Goal: Check status: Check status

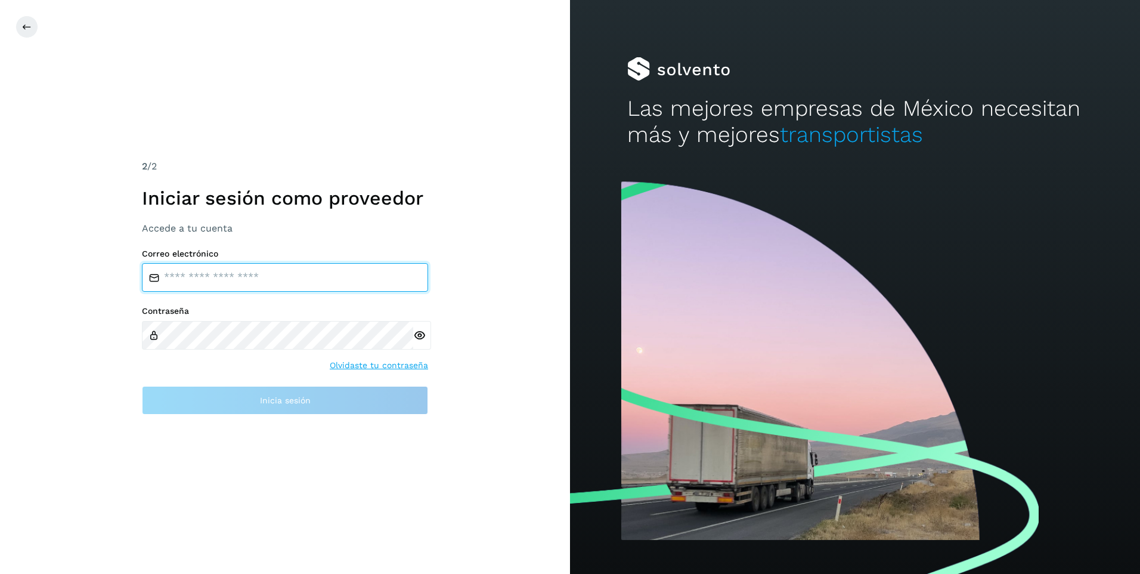
type input "**********"
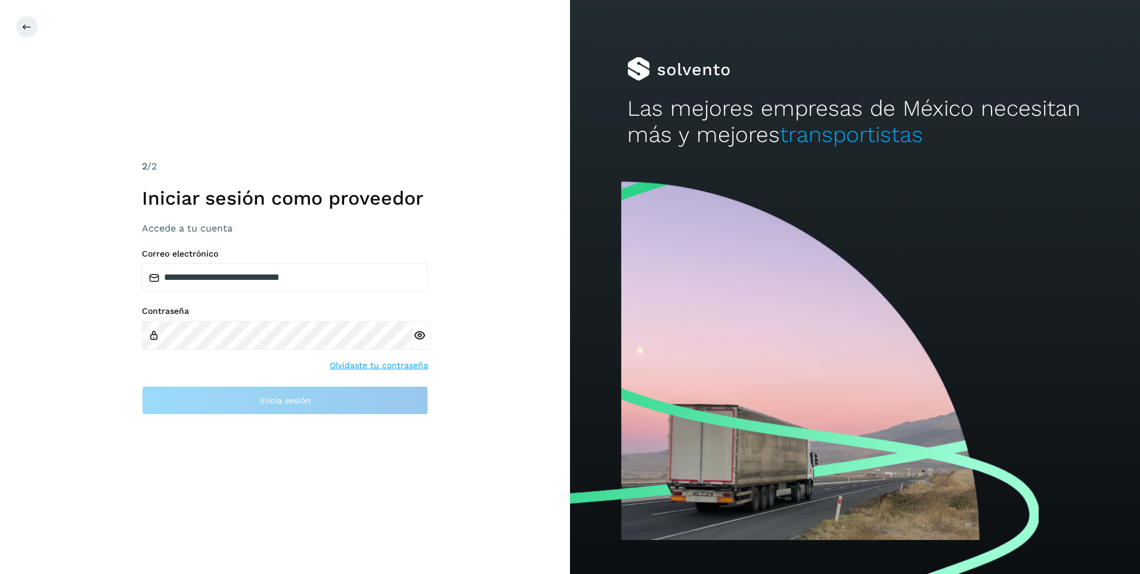
click at [453, 225] on div "**********" at bounding box center [285, 287] width 570 height 574
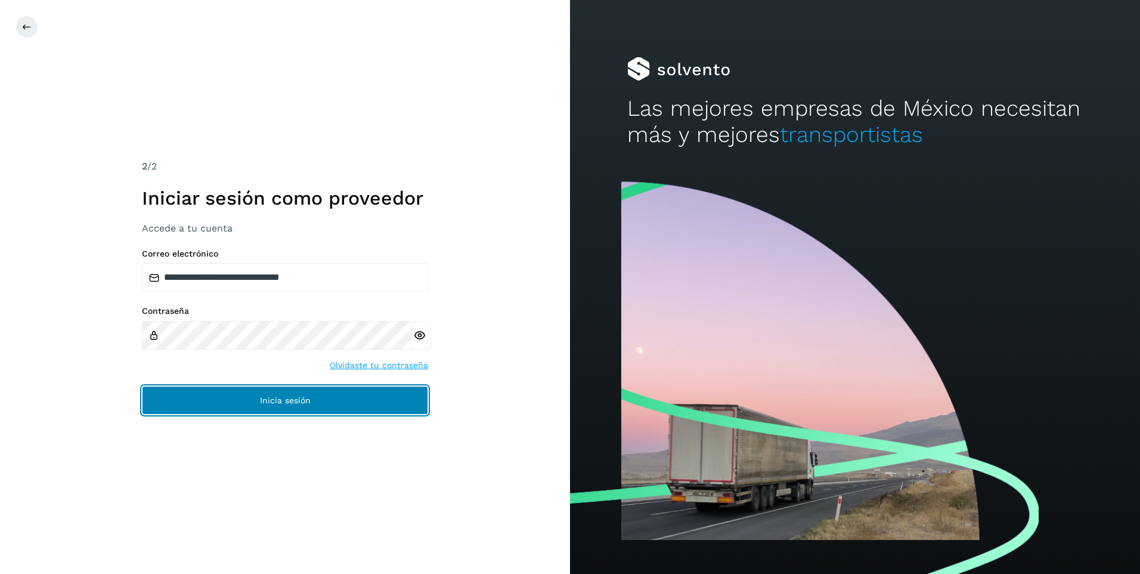
click at [307, 394] on button "Inicia sesión" at bounding box center [285, 400] width 286 height 29
click at [335, 404] on button "Inicia sesión" at bounding box center [285, 400] width 286 height 29
click at [298, 398] on span "Inicia sesión" at bounding box center [285, 400] width 51 height 8
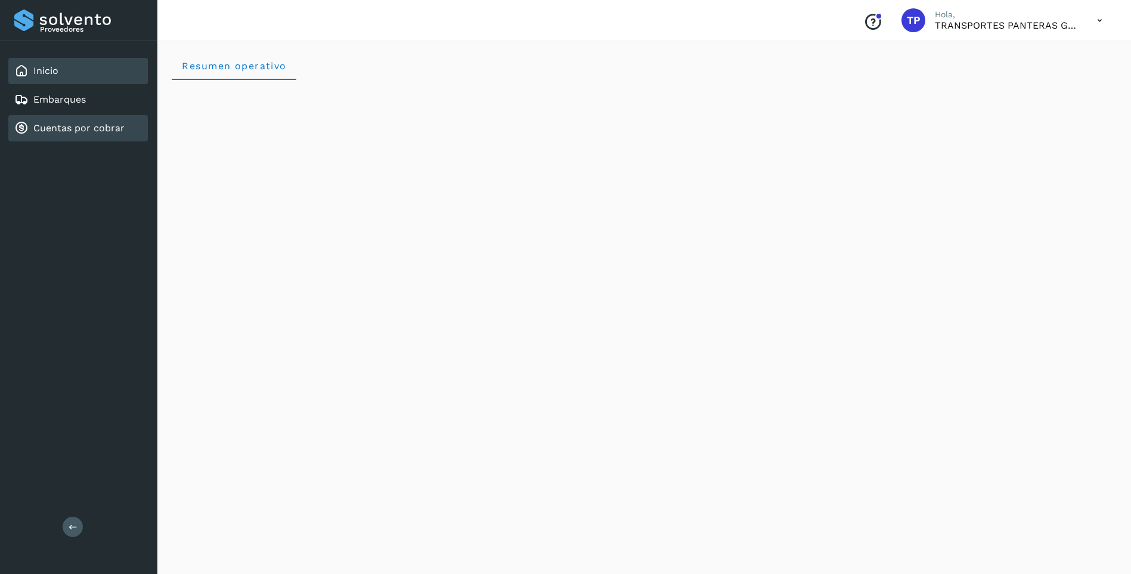
click at [96, 123] on link "Cuentas por cobrar" at bounding box center [78, 127] width 91 height 11
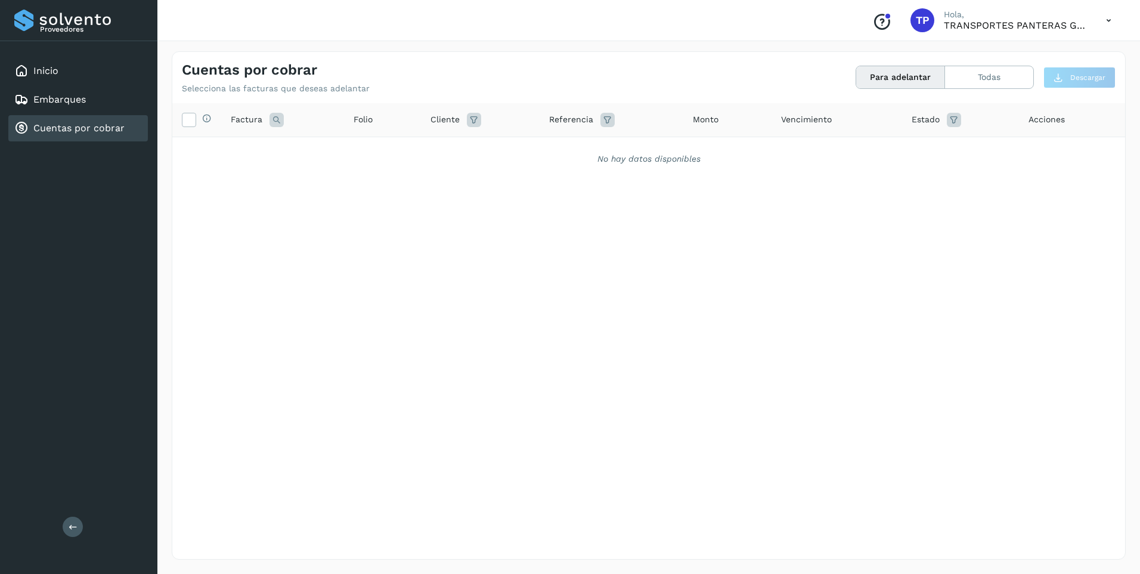
click at [919, 83] on button "Para adelantar" at bounding box center [900, 77] width 89 height 22
click at [965, 75] on button "Todas" at bounding box center [989, 77] width 88 height 22
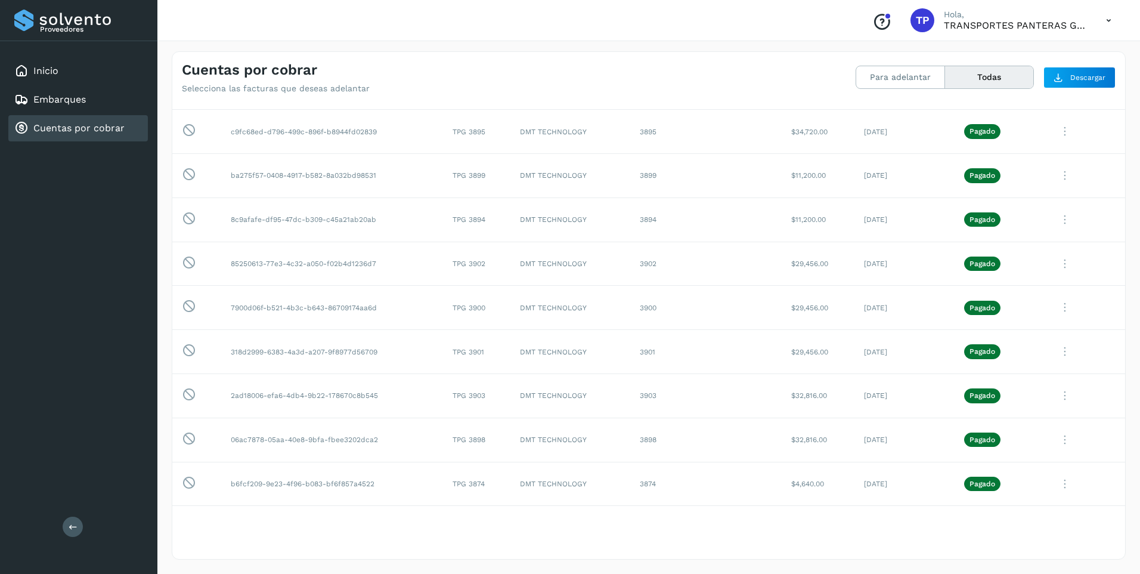
scroll to position [4651, 0]
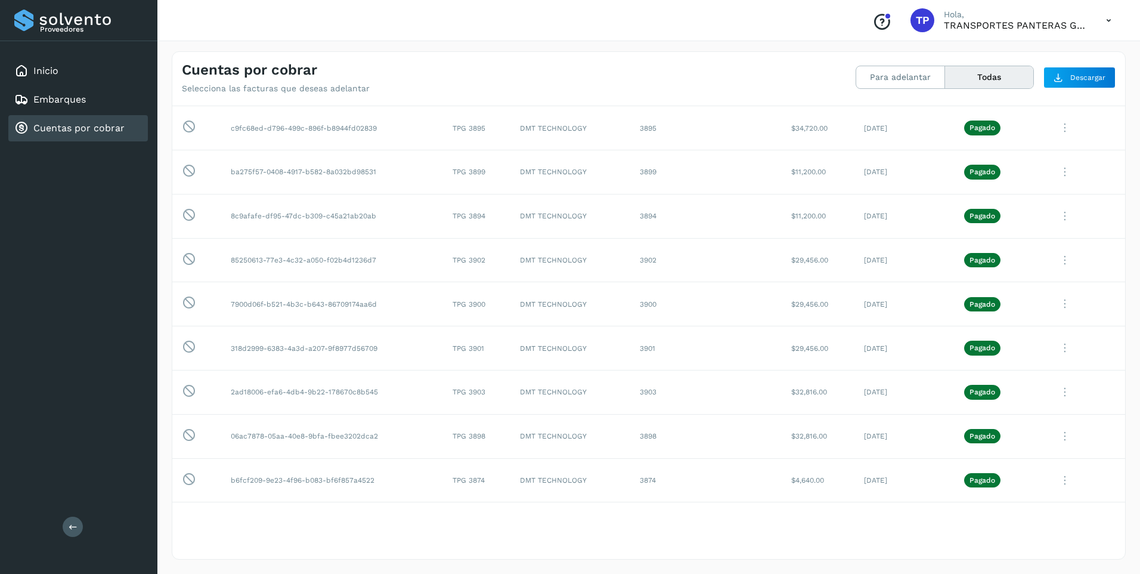
click at [314, 15] on div "Conoce nuestros beneficios TP Hola, TRANSPORTES PANTERAS GAPO S.A. DE C.V." at bounding box center [648, 20] width 983 height 41
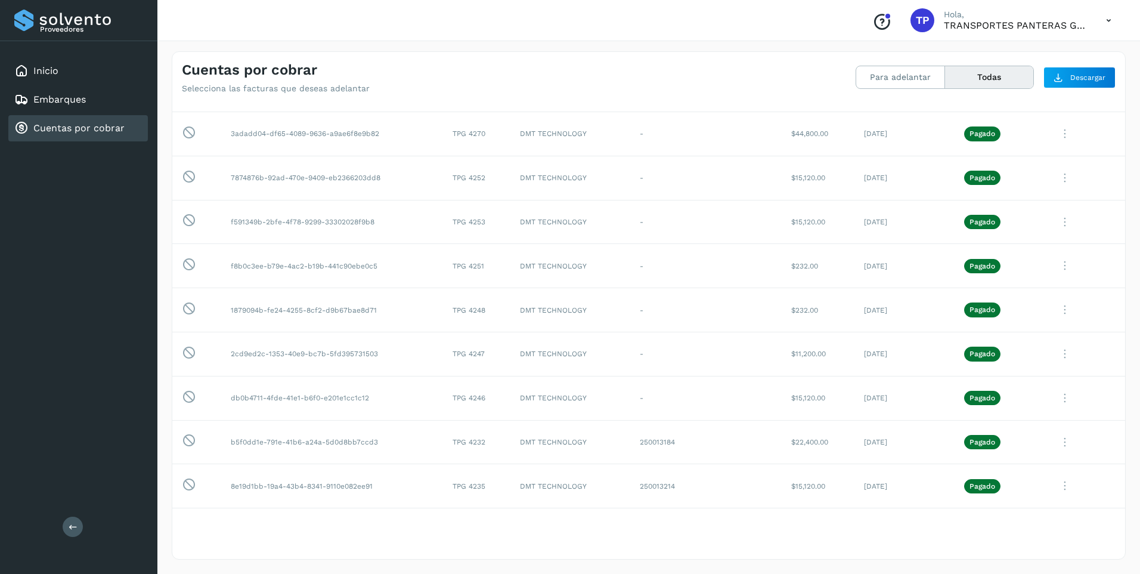
scroll to position [0, 0]
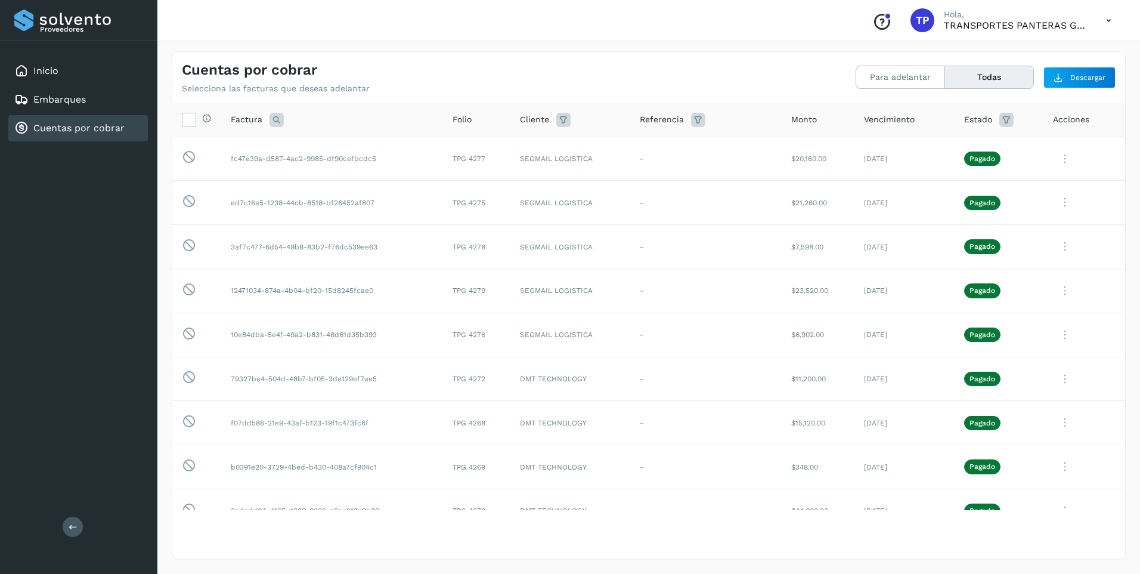
click at [978, 80] on button "Todas" at bounding box center [989, 77] width 88 height 22
click at [999, 116] on icon at bounding box center [1006, 120] width 14 height 14
click at [877, 150] on input "text" at bounding box center [914, 149] width 129 height 19
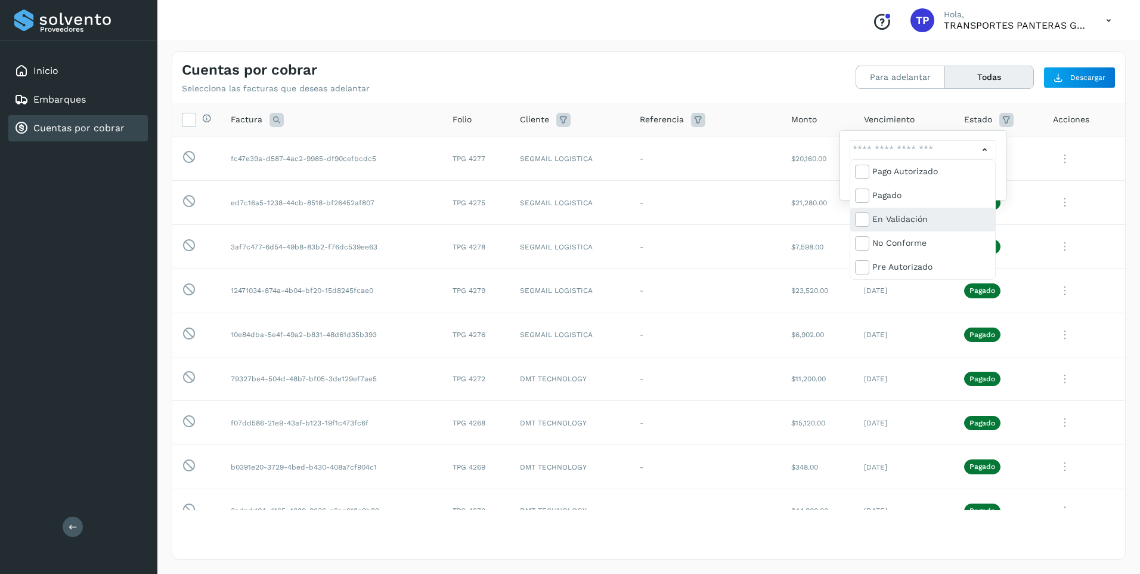
click at [916, 222] on div "En validación" at bounding box center [931, 218] width 118 height 13
type input "**********"
click at [1031, 134] on div at bounding box center [570, 287] width 1140 height 574
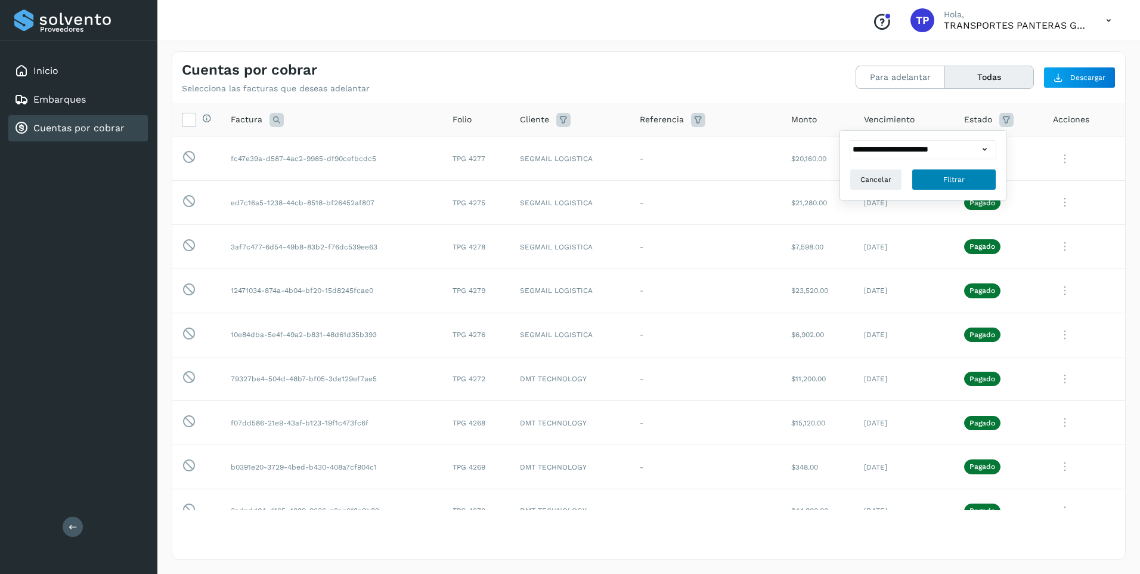
click at [921, 179] on button "Filtrar" at bounding box center [954, 179] width 85 height 21
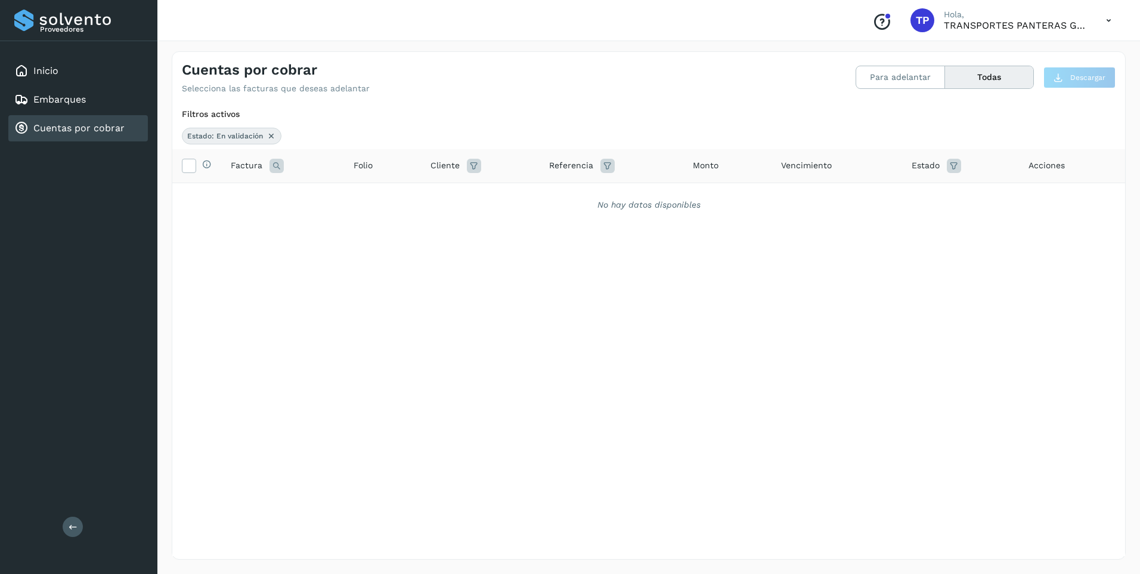
click at [957, 172] on icon at bounding box center [954, 166] width 14 height 14
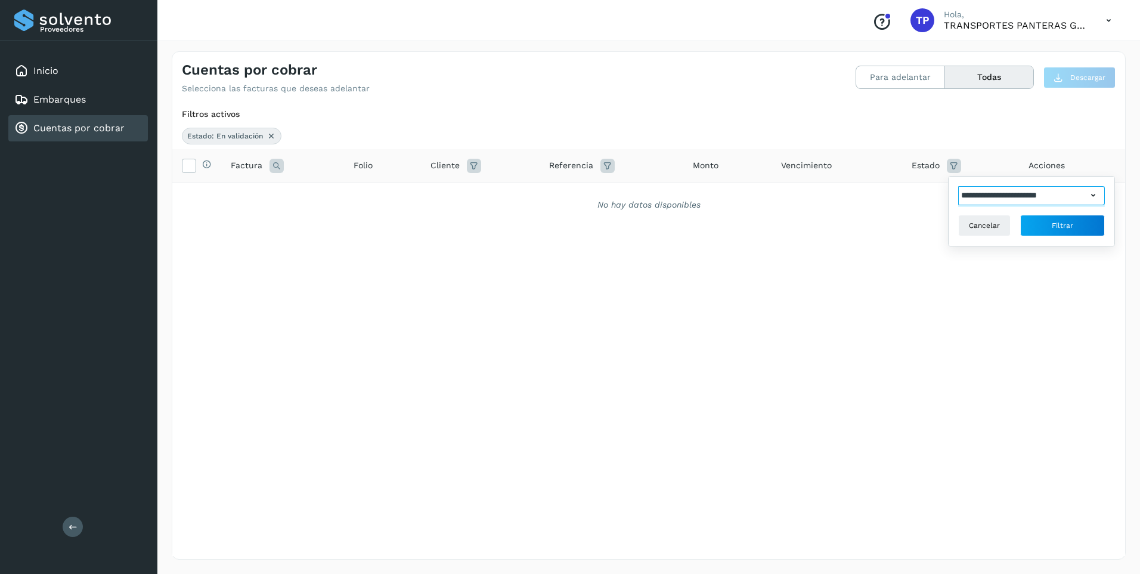
click at [1061, 194] on input "**********" at bounding box center [1022, 195] width 129 height 19
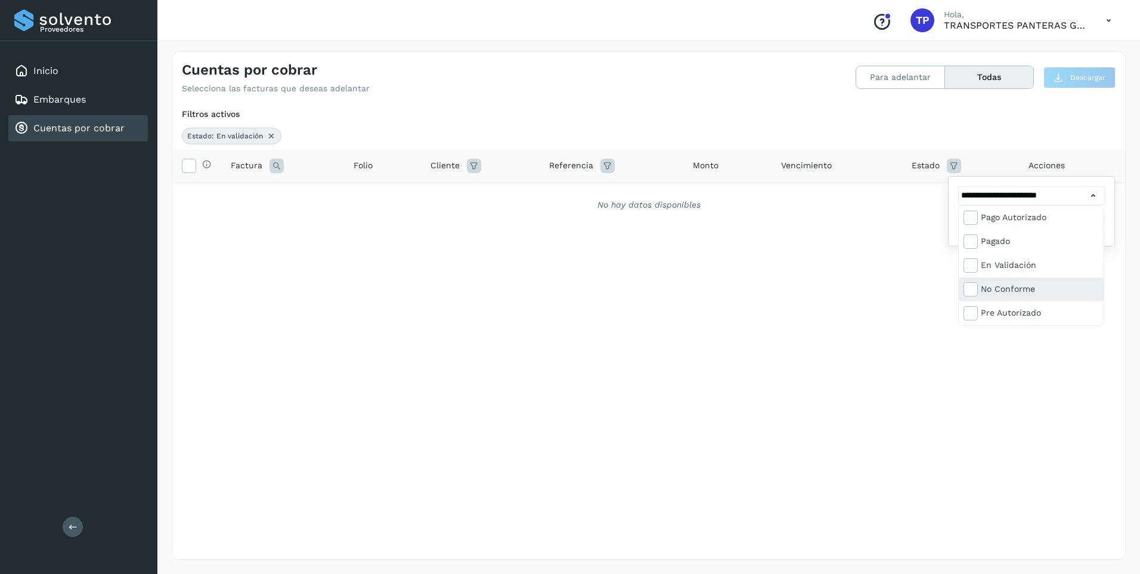
click at [1041, 286] on div "No conforme" at bounding box center [1040, 288] width 118 height 13
click at [1035, 242] on div "Pre Autorizado" at bounding box center [1046, 240] width 118 height 13
click at [977, 214] on icon at bounding box center [976, 217] width 12 height 12
click at [979, 239] on icon at bounding box center [976, 241] width 12 height 12
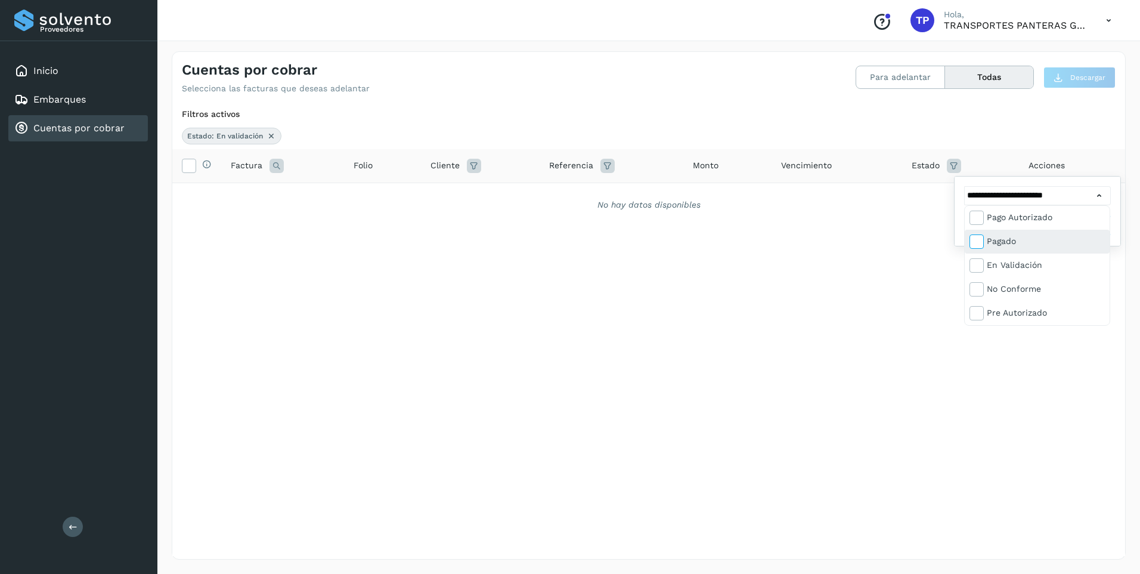
click at [979, 241] on icon at bounding box center [976, 241] width 12 height 12
click at [976, 261] on icon at bounding box center [976, 265] width 12 height 12
click at [978, 283] on label at bounding box center [977, 289] width 14 height 14
click at [980, 315] on icon at bounding box center [976, 312] width 12 height 12
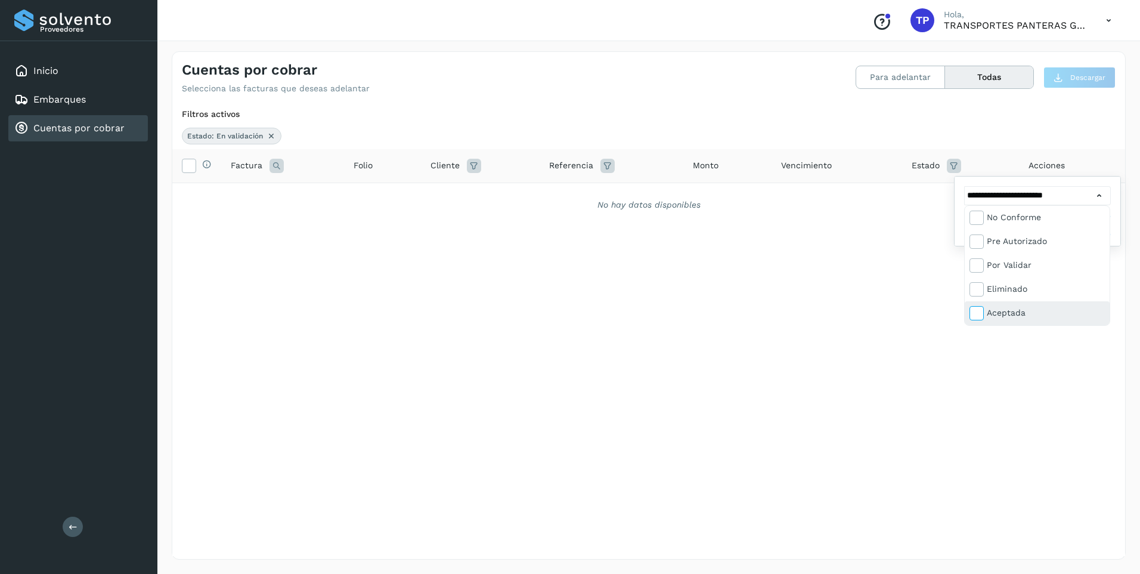
type input "**********"
click at [986, 151] on div at bounding box center [570, 287] width 1140 height 574
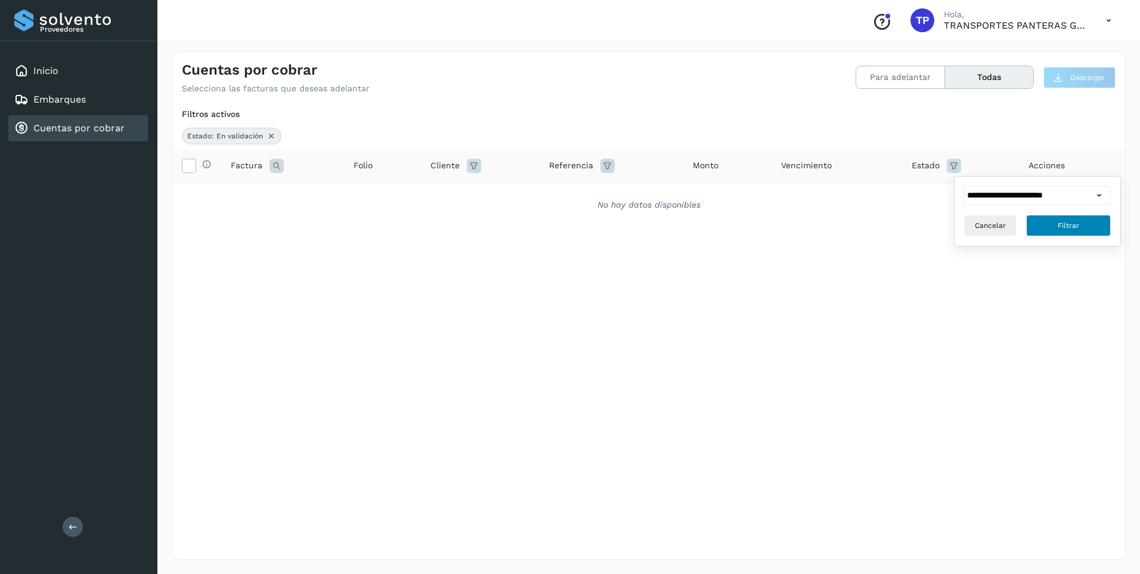
click at [1045, 223] on button "Filtrar" at bounding box center [1068, 225] width 85 height 21
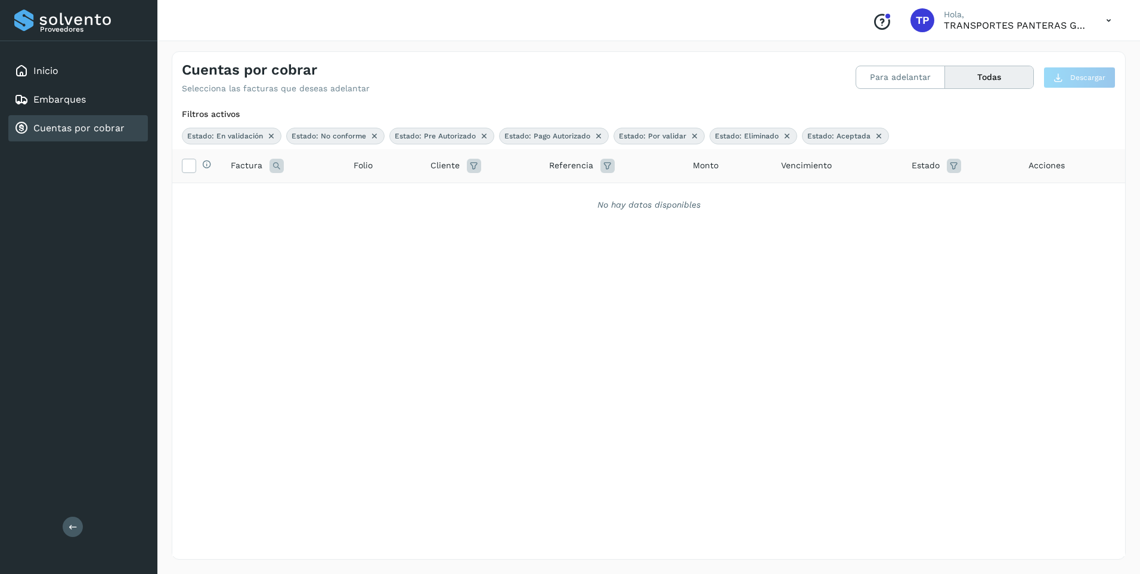
click at [958, 163] on icon at bounding box center [954, 166] width 14 height 14
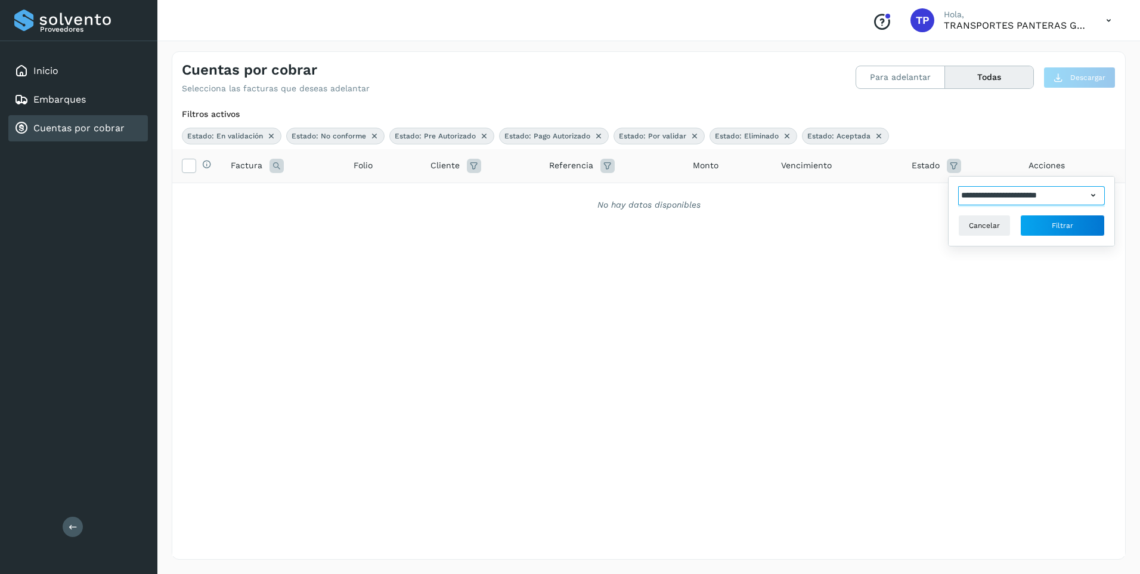
click at [1059, 199] on input "**********" at bounding box center [1022, 195] width 129 height 19
click at [1047, 239] on div "Pagado" at bounding box center [1040, 240] width 118 height 13
type input "**********"
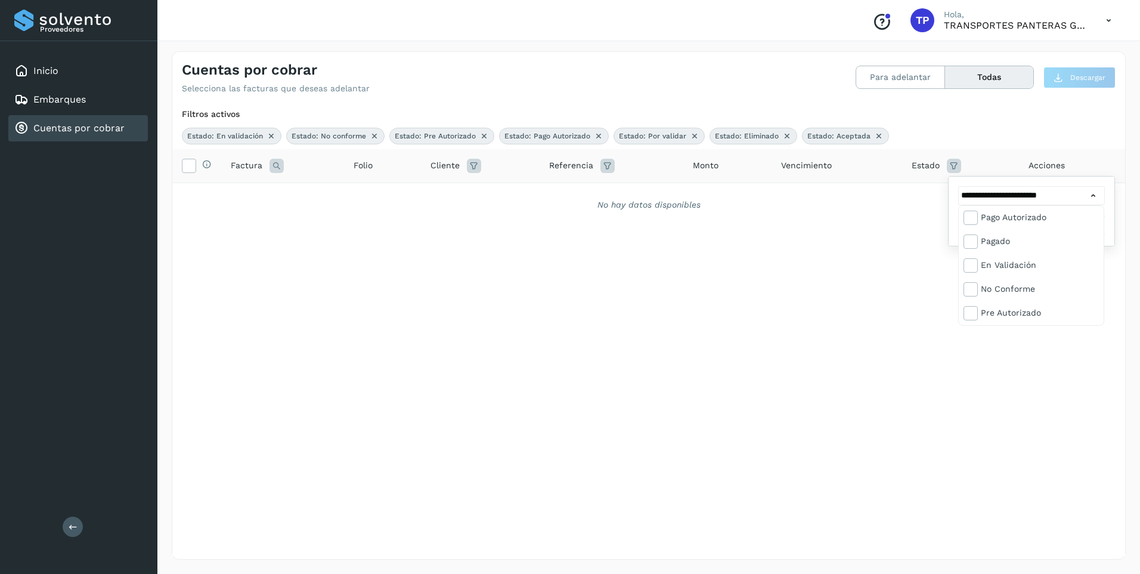
click at [1069, 144] on div at bounding box center [570, 287] width 1140 height 574
click at [1065, 227] on span "Filtrar" at bounding box center [1062, 225] width 21 height 11
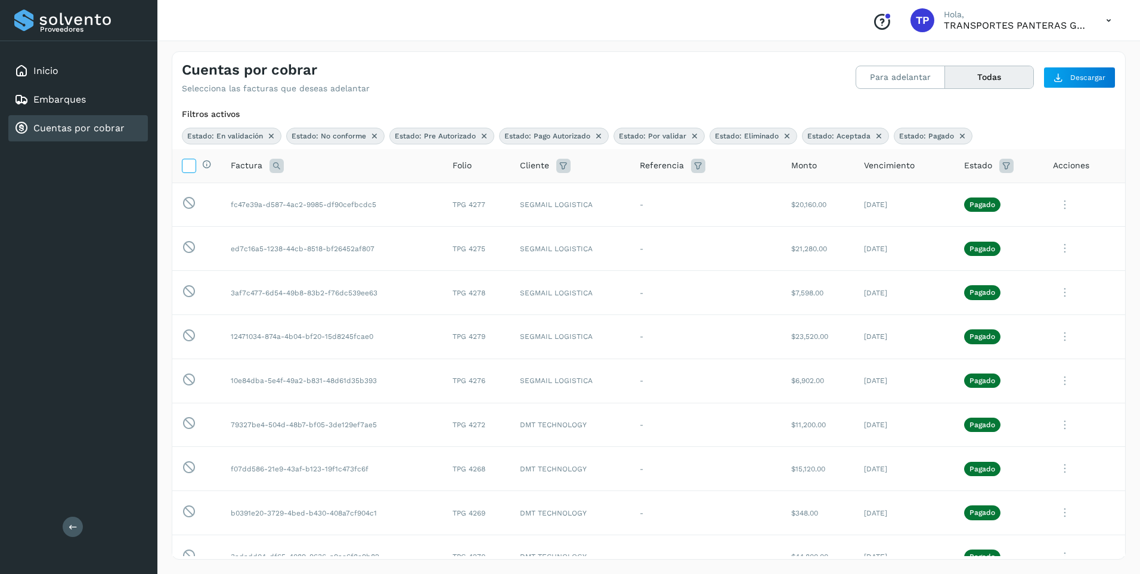
click at [187, 161] on icon at bounding box center [188, 165] width 13 height 13
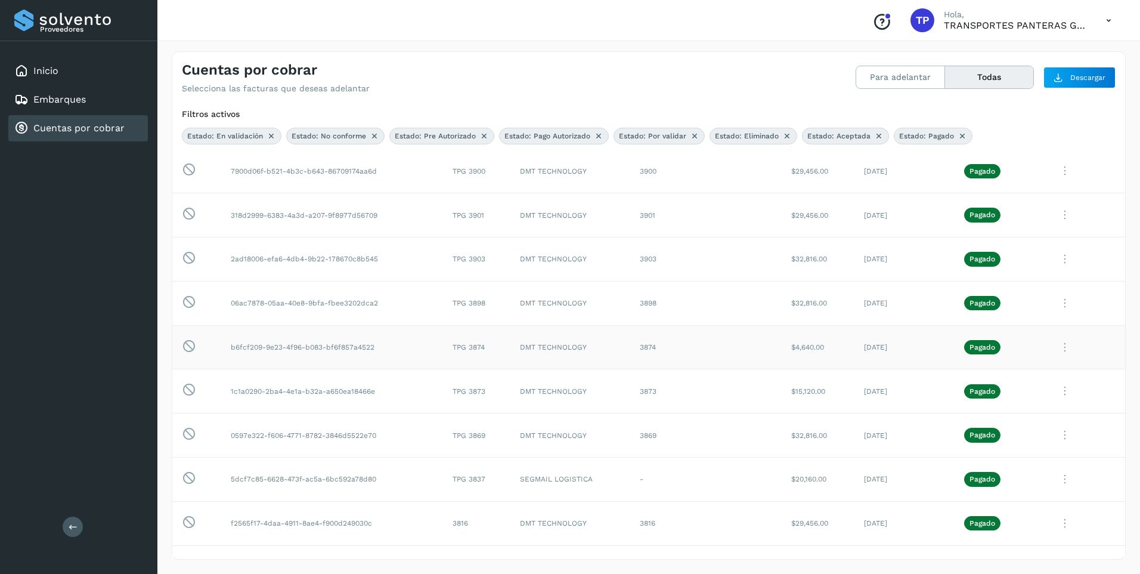
scroll to position [5083, 0]
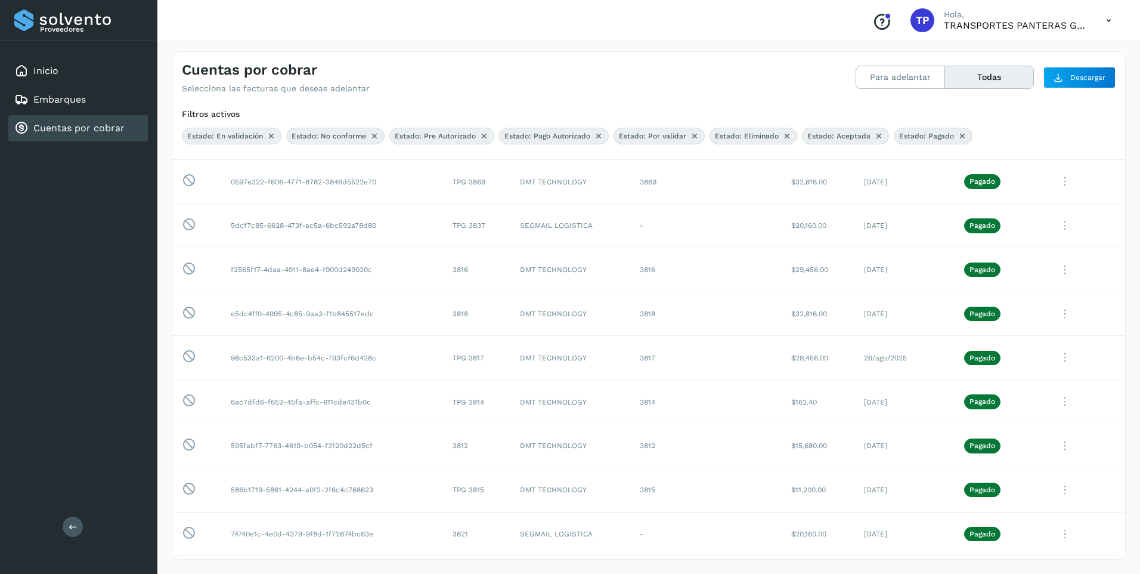
click at [690, 135] on icon at bounding box center [695, 136] width 10 height 10
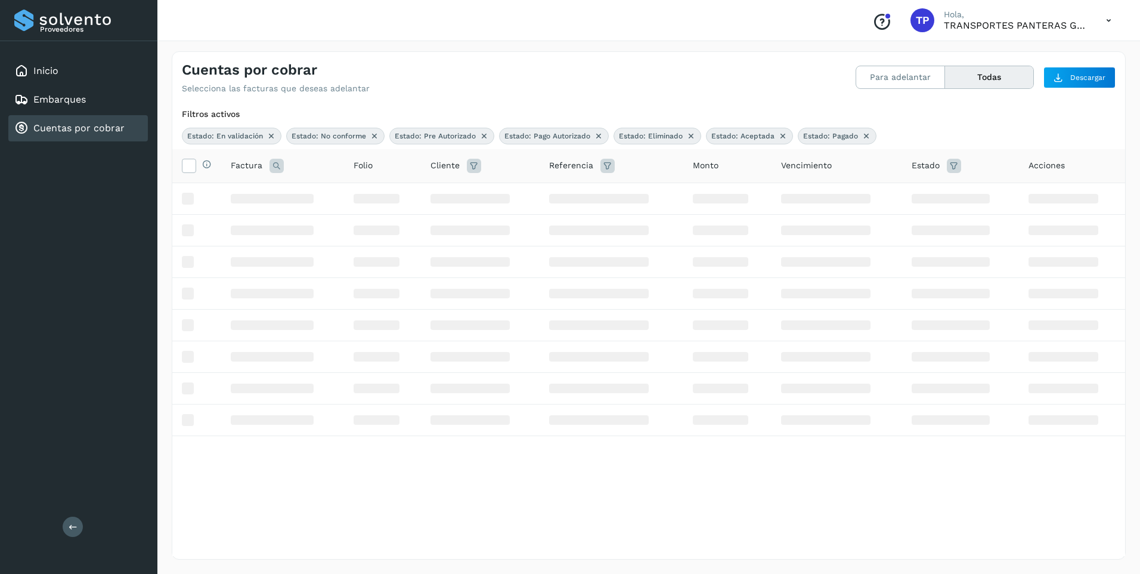
scroll to position [0, 0]
click at [691, 135] on icon at bounding box center [691, 136] width 10 height 10
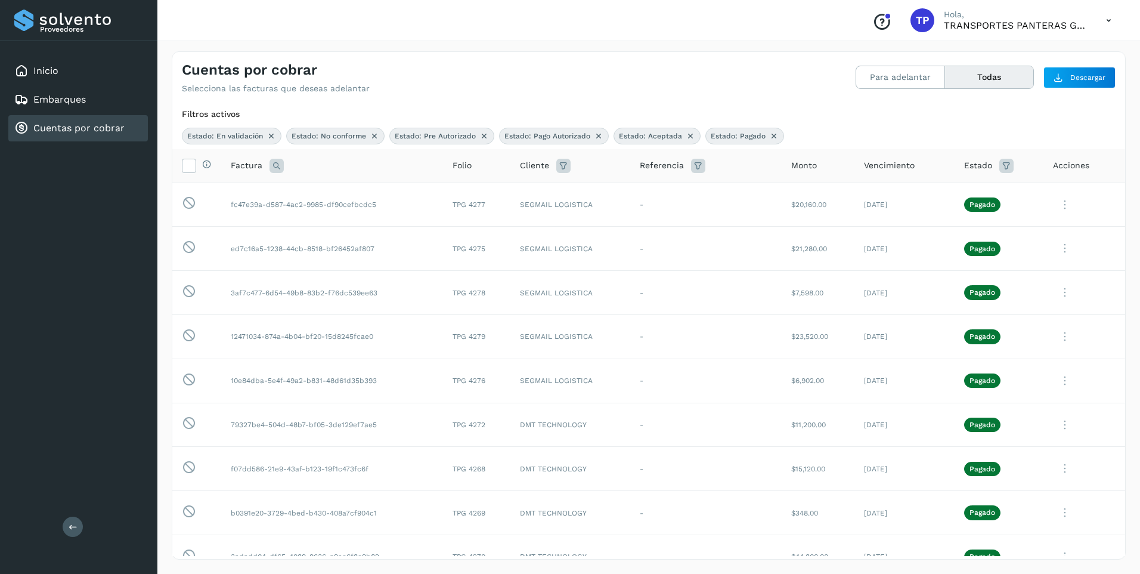
click at [691, 135] on icon at bounding box center [691, 136] width 10 height 10
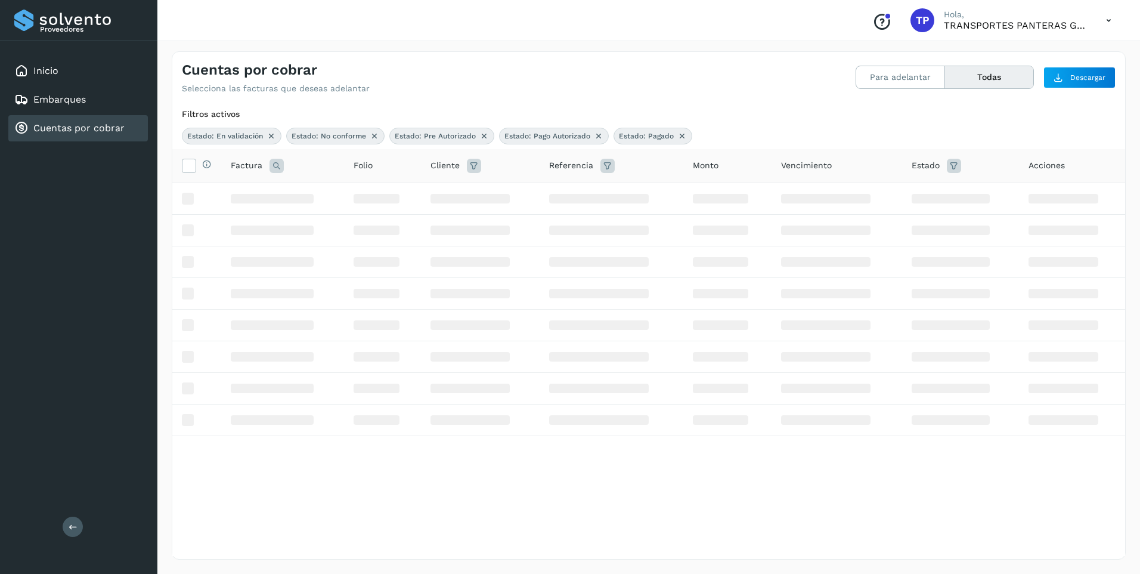
click at [691, 135] on div "Estado: En validación Estado: No conforme Estado: Pre Autorizado Estado: Pago A…" at bounding box center [649, 136] width 934 height 17
click at [680, 134] on icon at bounding box center [682, 136] width 10 height 10
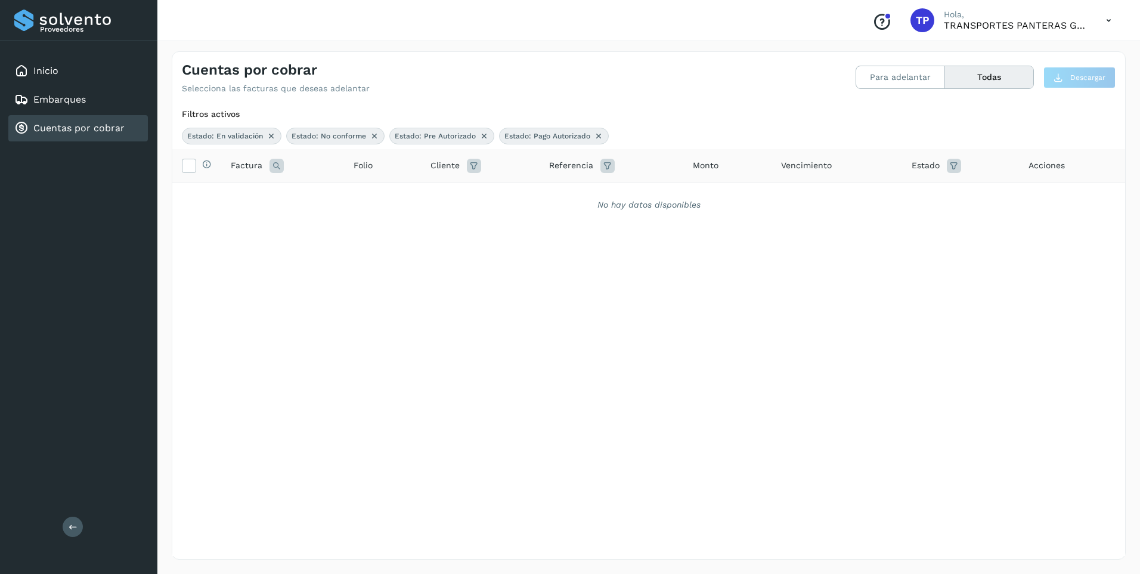
click at [375, 134] on icon at bounding box center [375, 136] width 10 height 10
click at [376, 134] on icon at bounding box center [381, 136] width 10 height 10
click at [375, 134] on span "Estado: Pago Autorizado" at bounding box center [335, 136] width 86 height 11
click at [381, 135] on icon at bounding box center [386, 136] width 10 height 10
click at [270, 135] on icon at bounding box center [272, 136] width 10 height 10
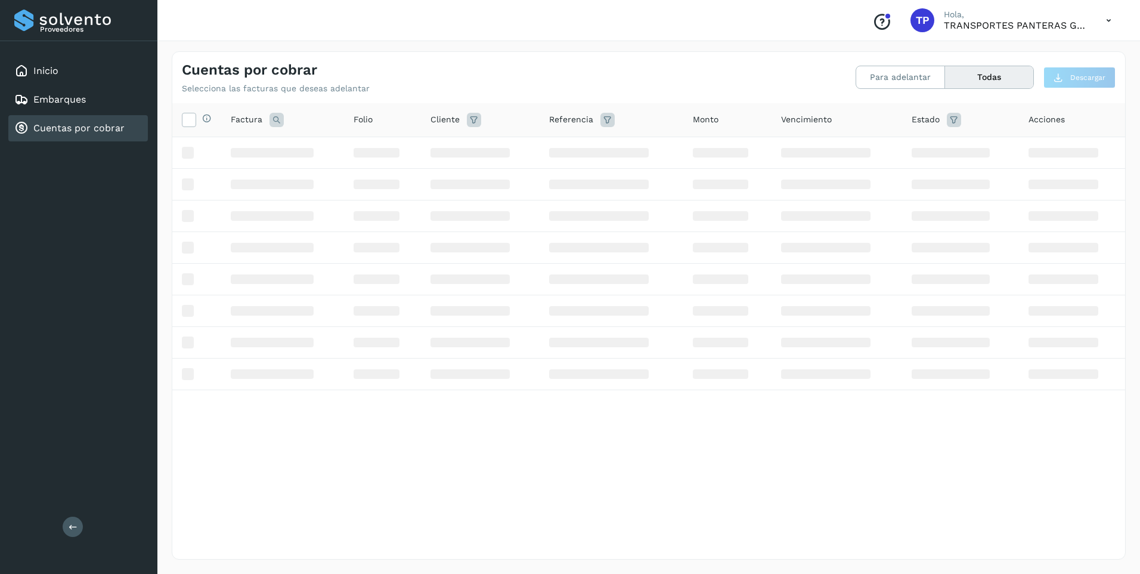
click at [457, 75] on div "Cuentas por cobrar Selecciona las facturas que deseas adelantar" at bounding box center [415, 77] width 467 height 32
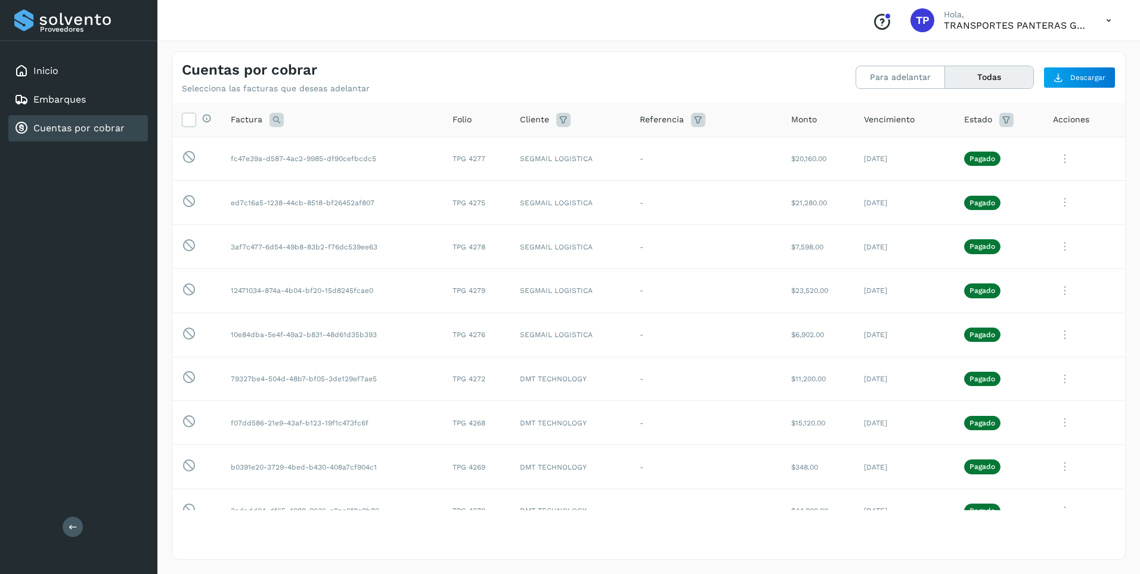
click at [875, 118] on span "Vencimiento" at bounding box center [889, 119] width 51 height 13
click at [559, 117] on icon at bounding box center [563, 120] width 14 height 14
click at [691, 118] on icon at bounding box center [698, 120] width 14 height 14
click at [563, 114] on icon at bounding box center [563, 120] width 14 height 14
click at [695, 148] on icon at bounding box center [701, 149] width 13 height 13
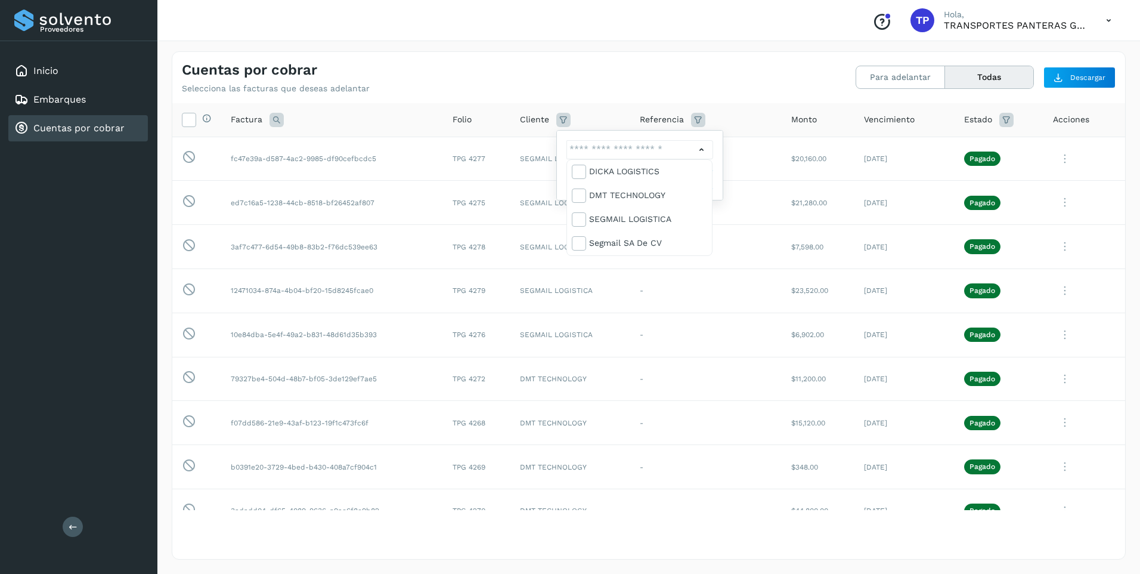
drag, startPoint x: 470, startPoint y: 1, endPoint x: 481, endPoint y: 1, distance: 10.1
click at [470, 1] on div at bounding box center [570, 287] width 1140 height 574
